Goal: Information Seeking & Learning: Find contact information

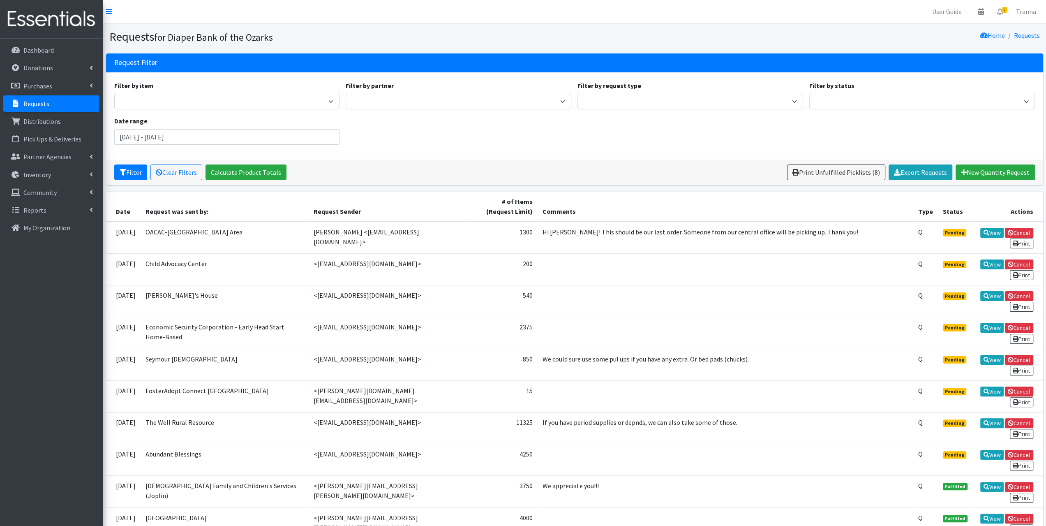
click at [40, 104] on p "Requests" at bounding box center [36, 103] width 26 height 8
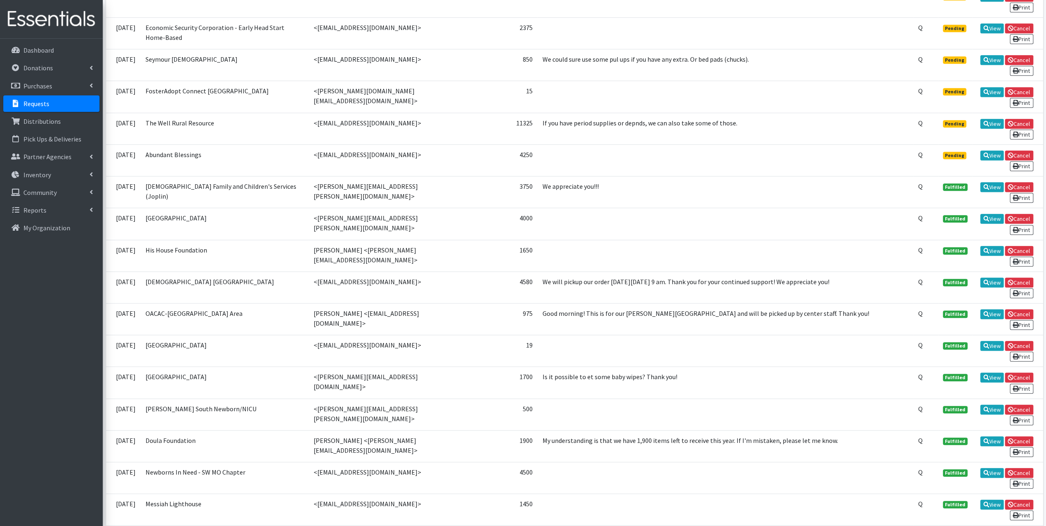
scroll to position [411, 0]
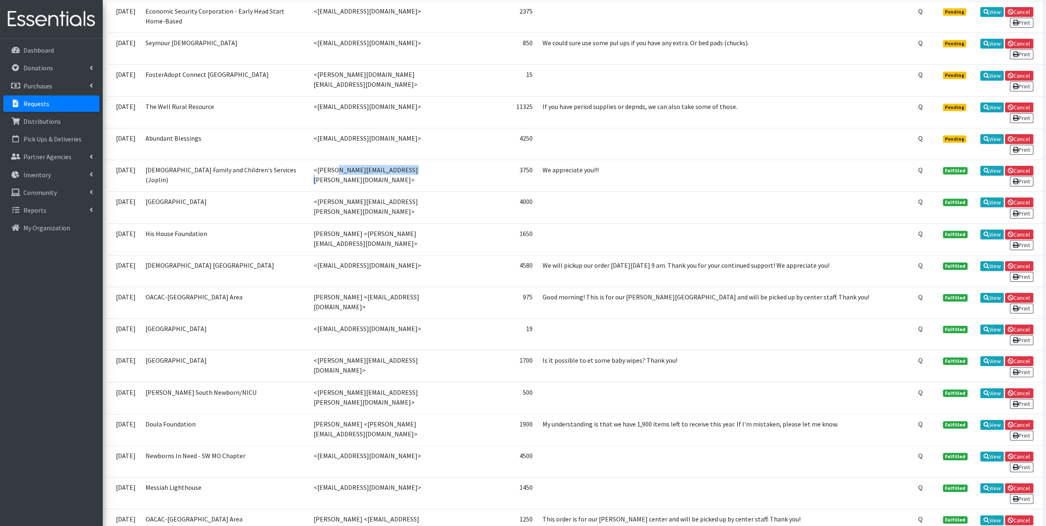
drag, startPoint x: 370, startPoint y: 157, endPoint x: 305, endPoint y: 162, distance: 65.2
click at [308, 162] on td "<darci.peterson@lfcs.org>" at bounding box center [388, 176] width 161 height 32
copy td "darci.peterson@lfcs.org"
drag, startPoint x: 413, startPoint y: 191, endPoint x: 304, endPoint y: 198, distance: 109.1
click at [308, 197] on td "<michelle.morris@polkcountyhealth.org>" at bounding box center [388, 207] width 161 height 32
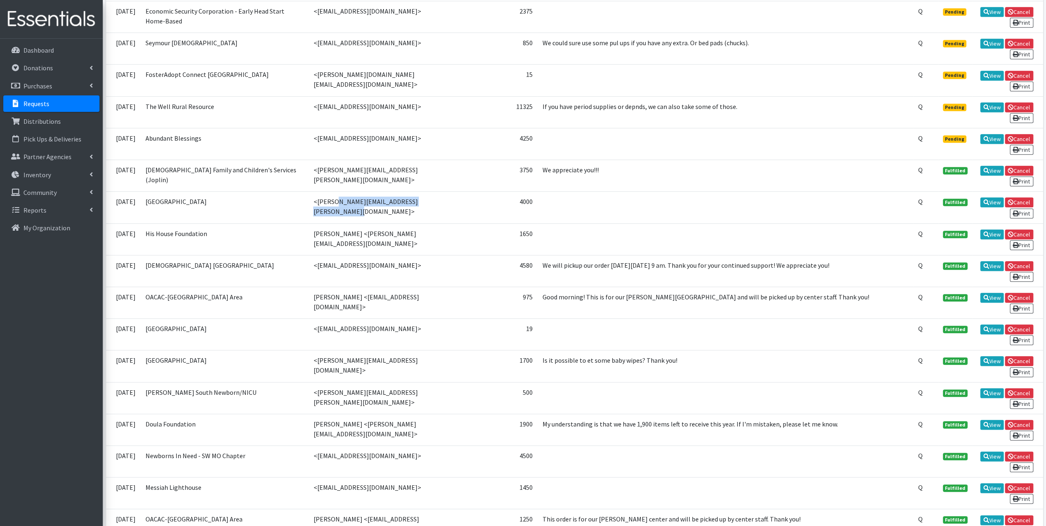
copy td "michelle.morris@polkcountyhealth.org"
drag, startPoint x: 383, startPoint y: 250, endPoint x: 307, endPoint y: 260, distance: 77.1
click at [308, 260] on td "<office.admin@cbcjomo.com>" at bounding box center [388, 271] width 161 height 32
copy td "office.admin@cbcjomo.com"
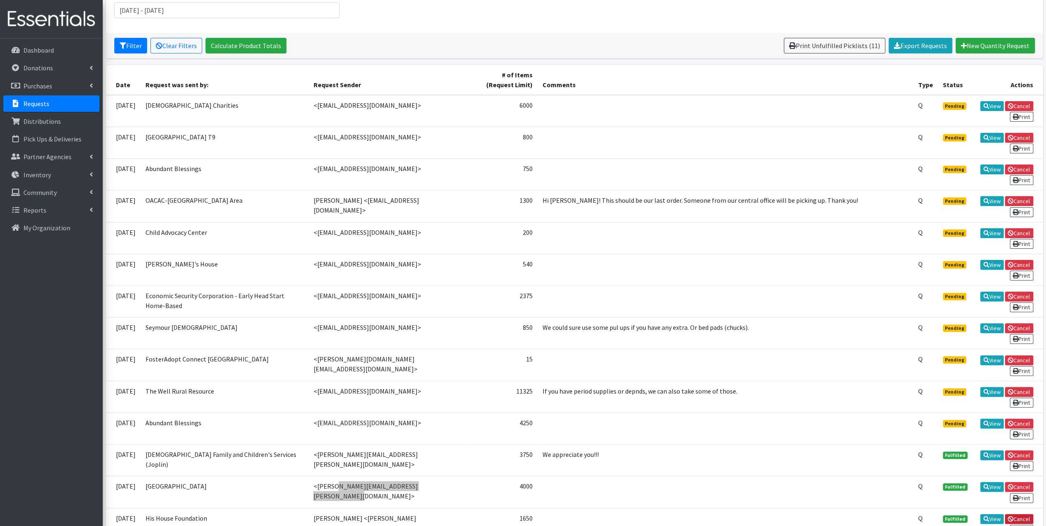
scroll to position [123, 0]
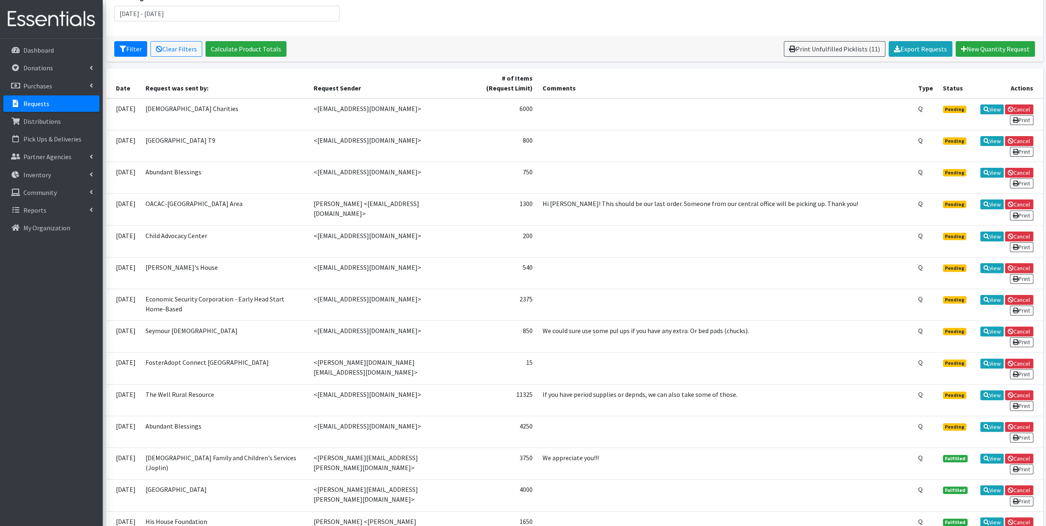
click at [430, 416] on td "<abundantblessingskids@gmail.com>" at bounding box center [388, 431] width 161 height 32
click at [431, 426] on td "<abundantblessingskids@gmail.com>" at bounding box center [388, 431] width 161 height 32
click at [265, 368] on td "FosterAdopt Connect Mountain Grove" at bounding box center [225, 368] width 168 height 32
click at [537, 332] on td "850" at bounding box center [503, 336] width 68 height 32
click at [987, 328] on icon at bounding box center [986, 331] width 6 height 6
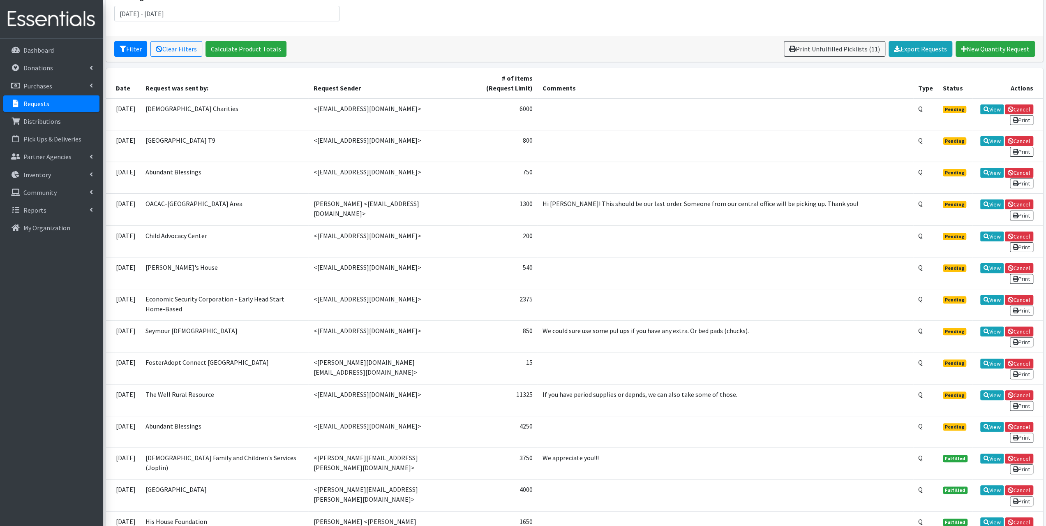
click at [181, 273] on td "Isabel's House" at bounding box center [225, 273] width 168 height 32
click at [121, 274] on td "09/12/2025" at bounding box center [123, 273] width 35 height 32
click at [225, 261] on td "Isabel's House" at bounding box center [225, 273] width 168 height 32
click at [994, 263] on link "View" at bounding box center [991, 268] width 23 height 10
click at [991, 231] on link "View" at bounding box center [991, 236] width 23 height 10
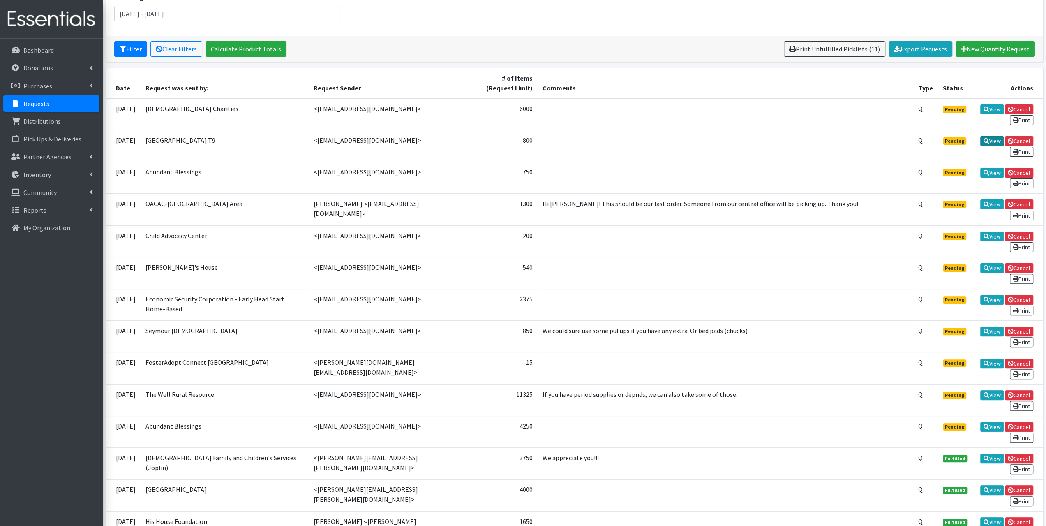
click at [994, 141] on link "View" at bounding box center [991, 141] width 23 height 10
